Goal: Find specific page/section: Find specific page/section

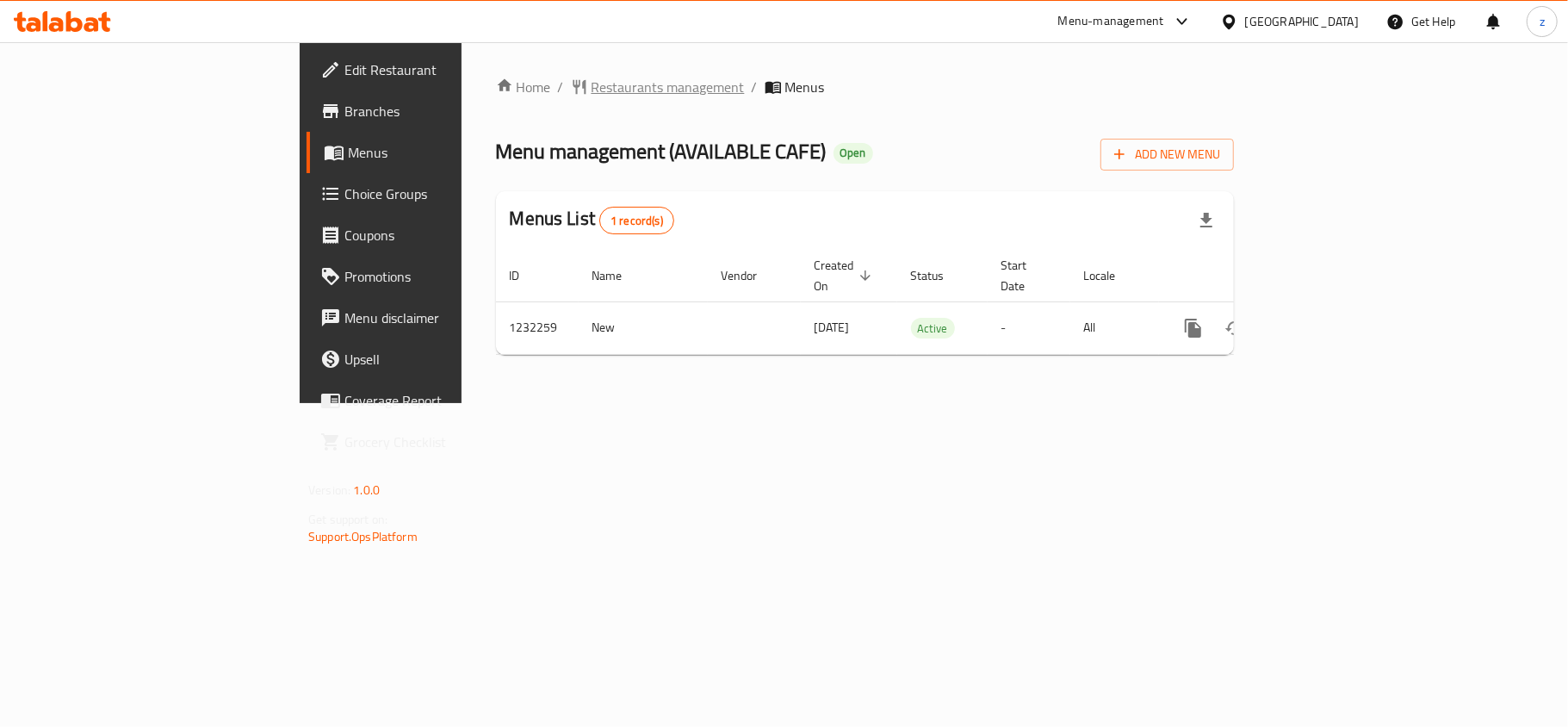
click at [592, 93] on span "Restaurants management" at bounding box center [668, 87] width 153 height 21
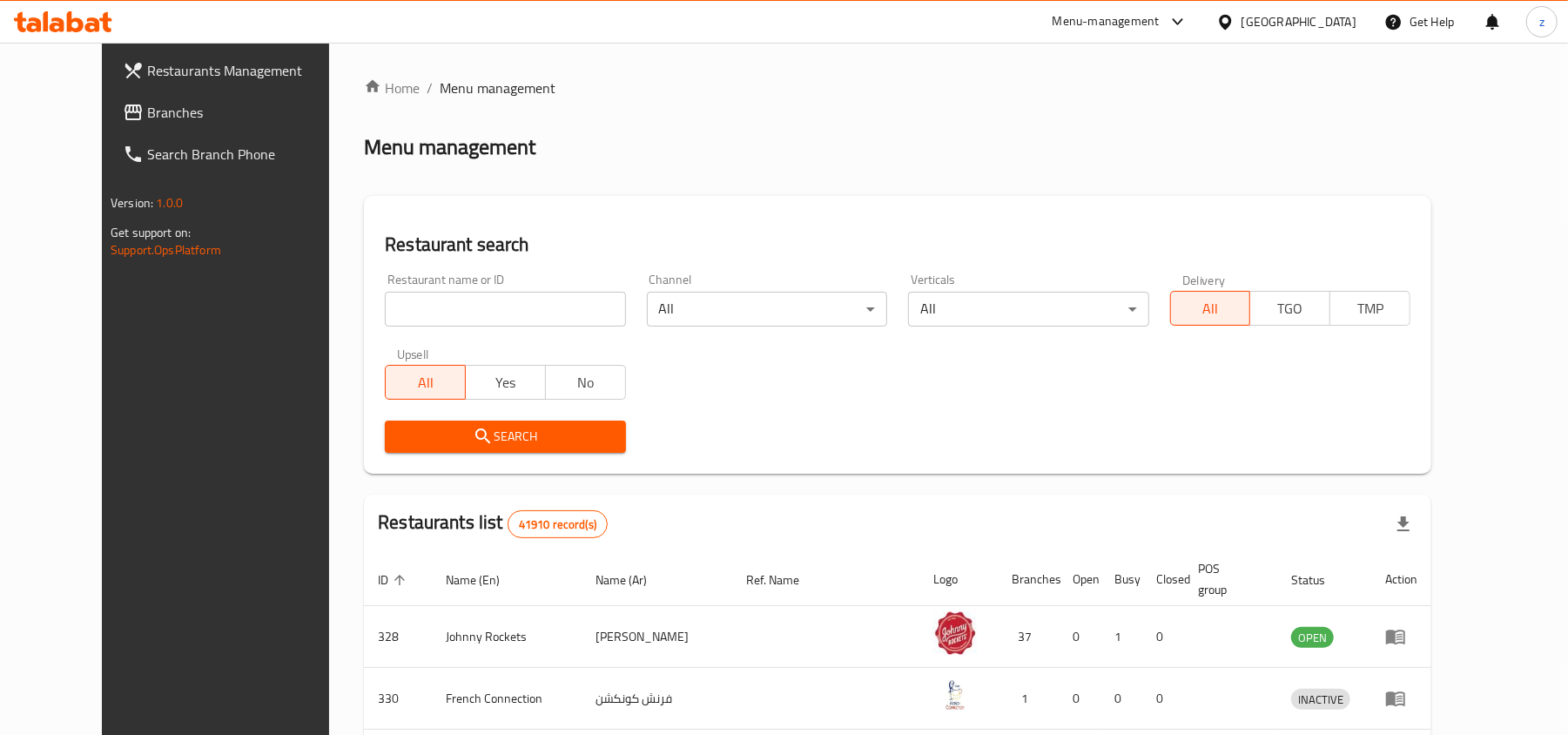
click at [428, 316] on input "search" at bounding box center [504, 309] width 240 height 35
paste input "677700"
type input "677700"
click button "Search" at bounding box center [504, 436] width 240 height 32
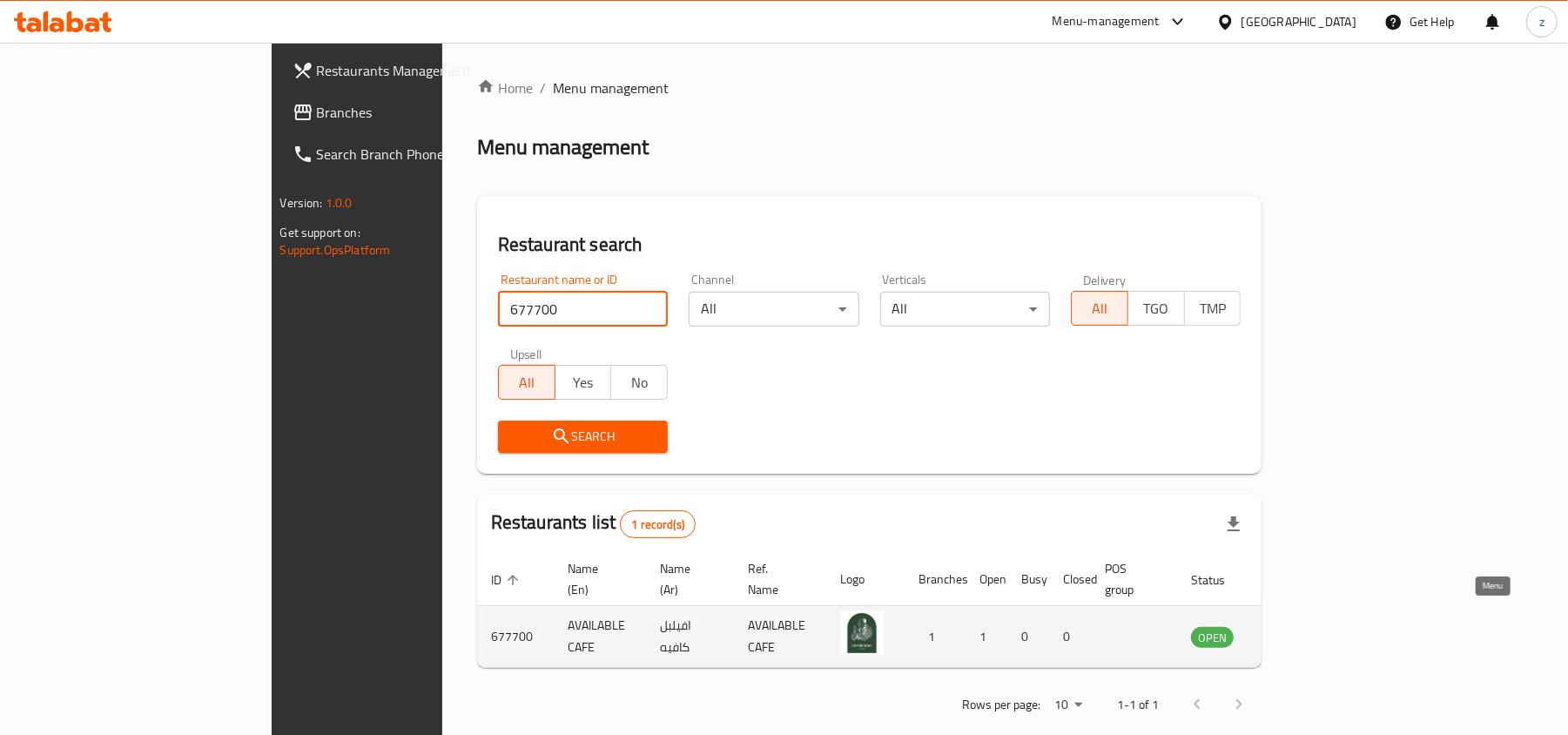
click at [1303, 630] on icon "enhanced table" at bounding box center [1292, 638] width 19 height 15
